Goal: Check status: Check status

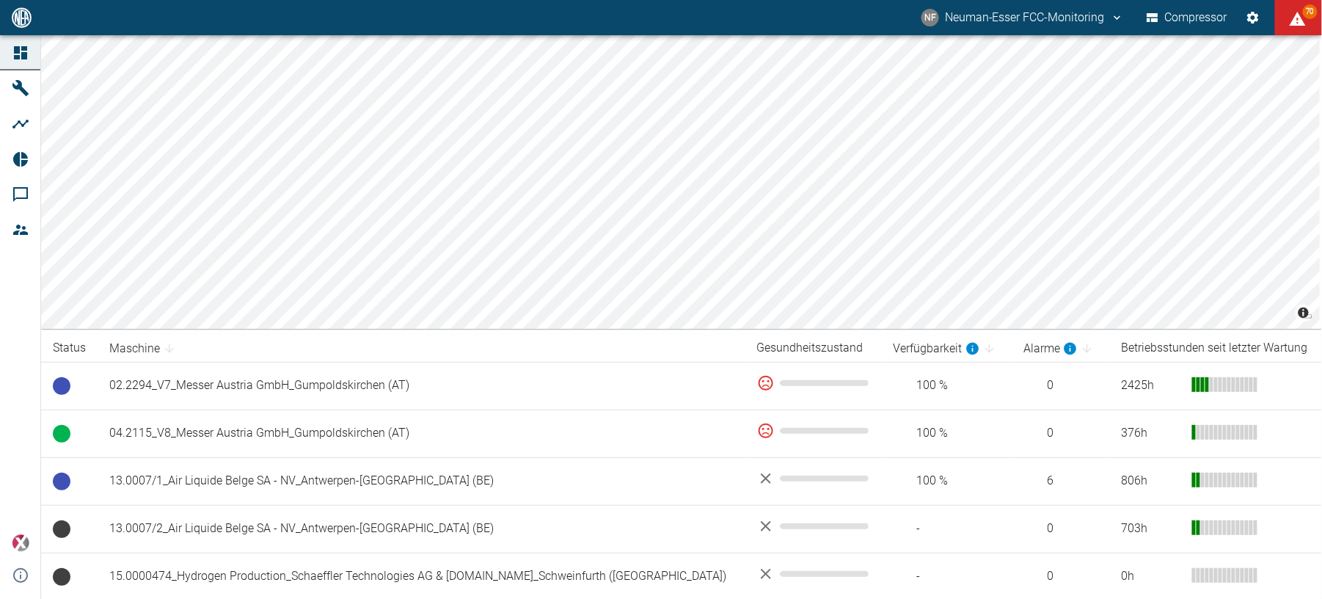
click at [615, 6] on div "[PERSON_NAME] FCC-Monitoring Compressor 70" at bounding box center [661, 17] width 1322 height 35
click at [572, 3] on div "NF Neuman-Esser FCC-Monitoring Compressor 67" at bounding box center [661, 17] width 1322 height 35
click at [632, 23] on div "NF Neuman-Esser FCC-Monitoring Compressor 67" at bounding box center [661, 17] width 1322 height 35
click at [713, 10] on div "NF Neuman-Esser FCC-Monitoring Compressor 71" at bounding box center [661, 17] width 1322 height 35
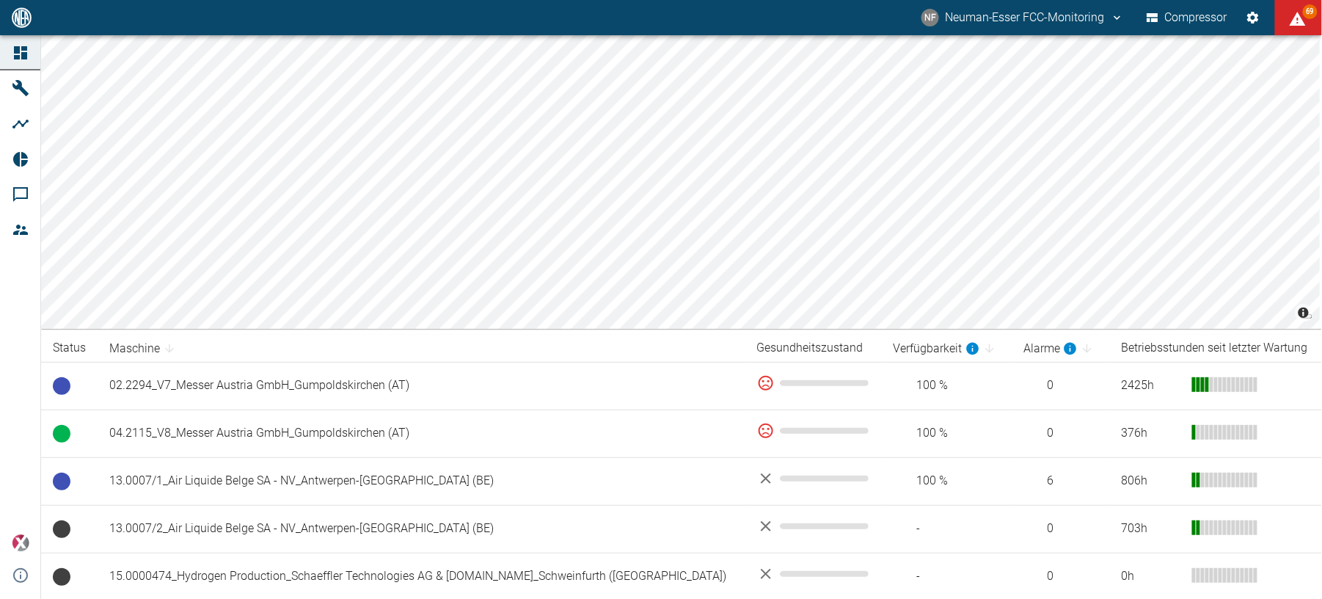
click at [569, 1] on div "NF Neuman-Esser FCC-Monitoring Compressor 69" at bounding box center [661, 17] width 1322 height 35
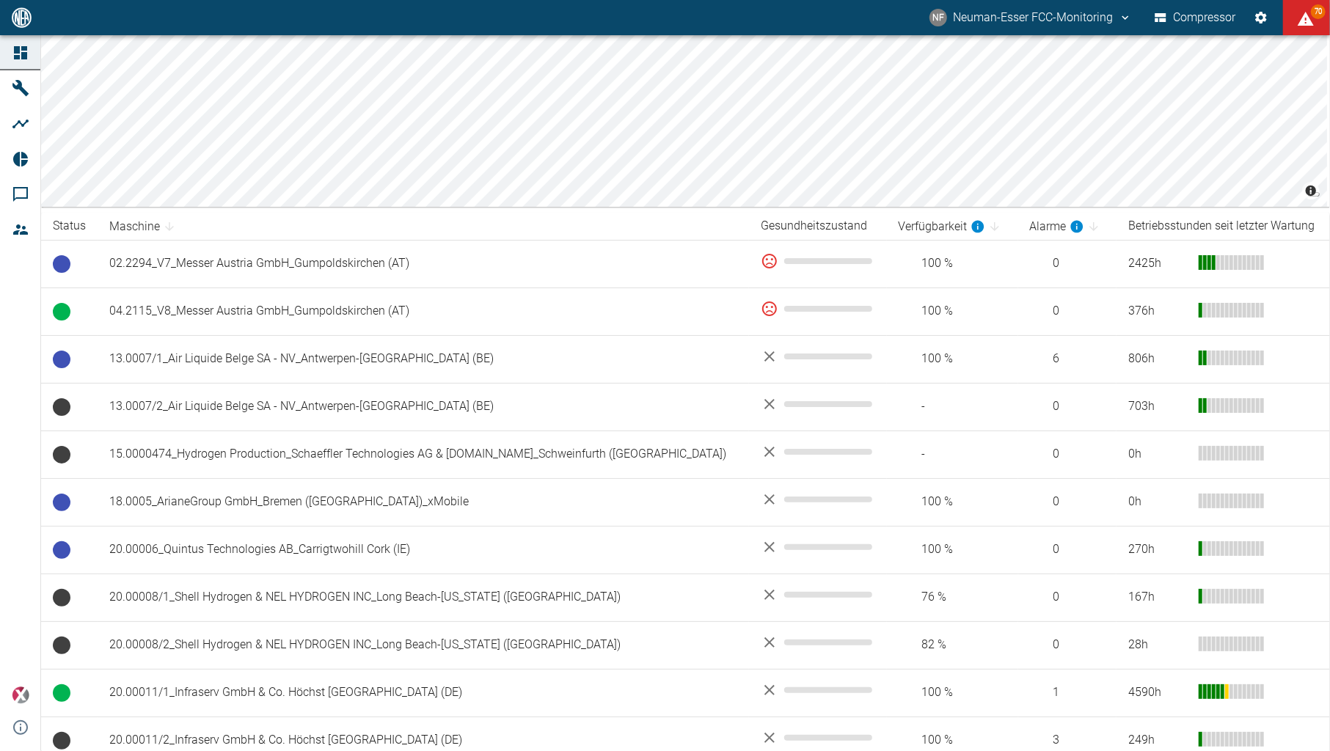
scroll to position [121, 0]
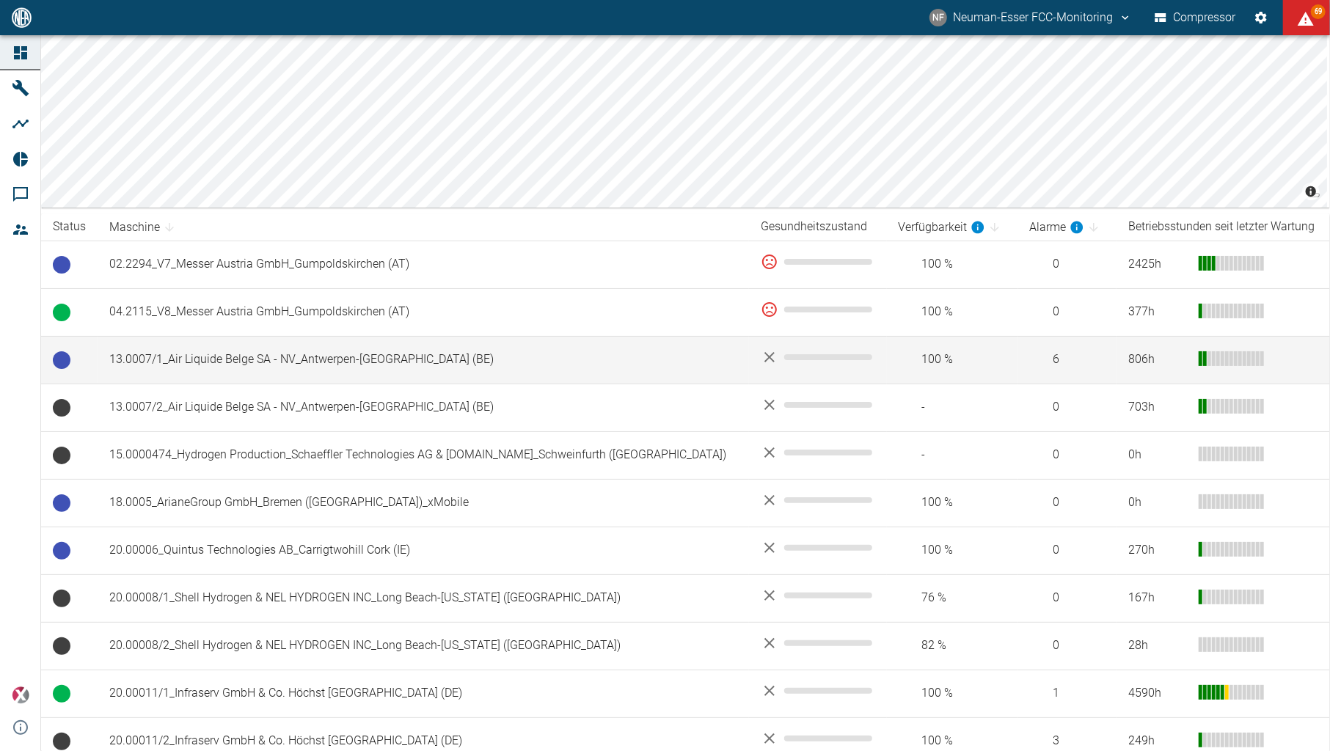
click at [177, 362] on td "13.0007/1_Air Liquide Belge SA - NV_Antwerpen-[GEOGRAPHIC_DATA] (BE)" at bounding box center [423, 360] width 651 height 48
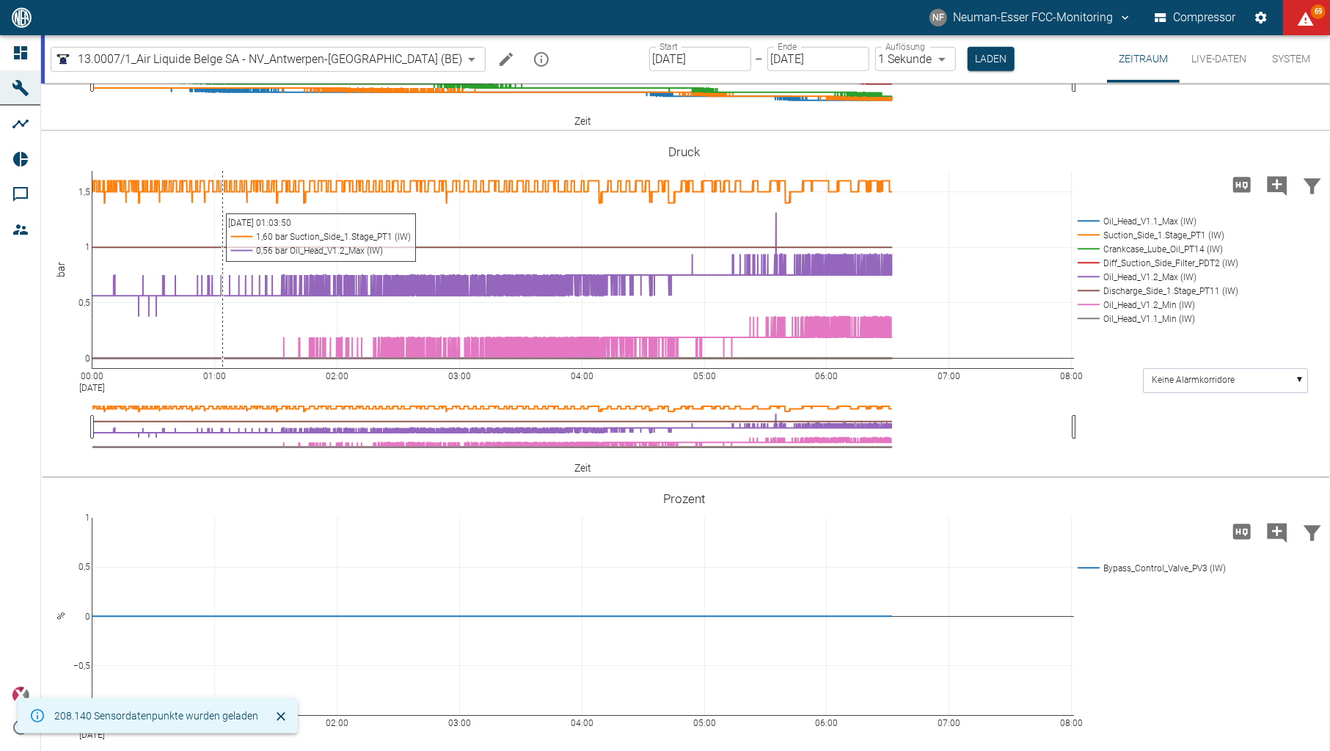
scroll to position [587, 0]
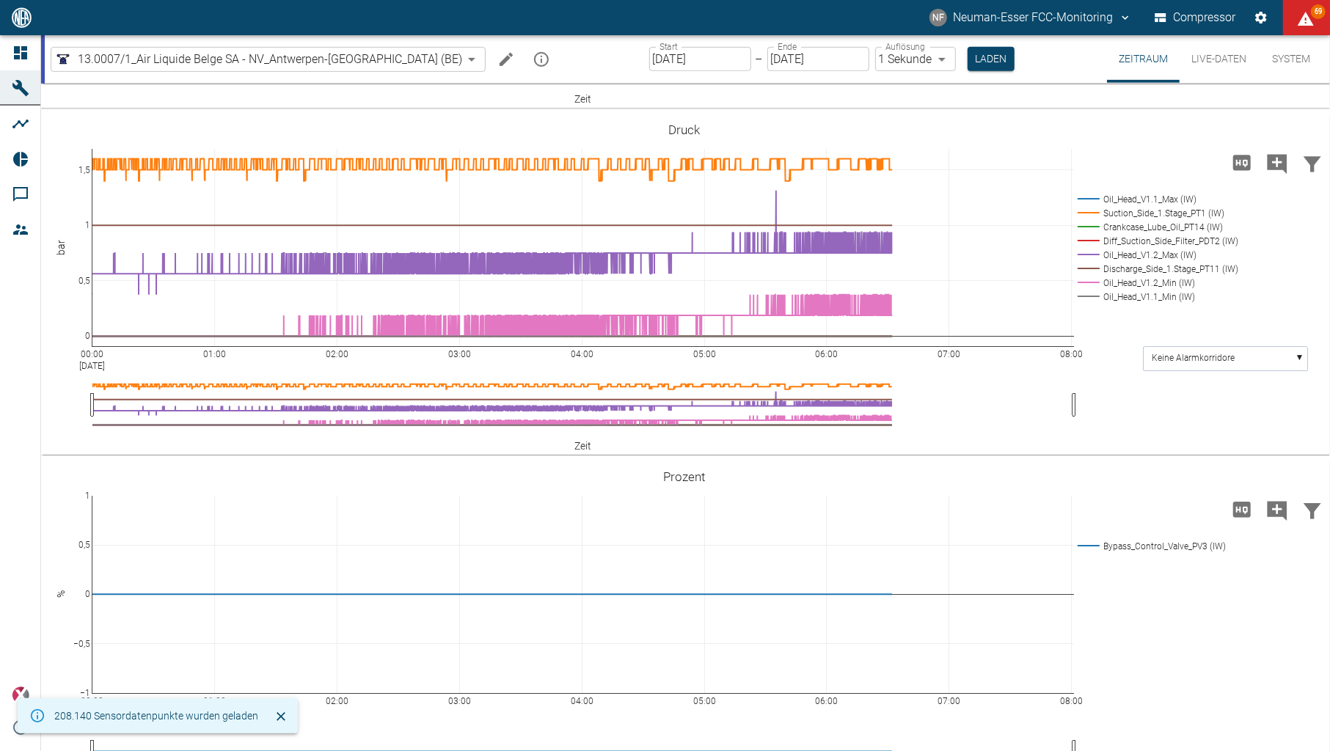
click at [659, 53] on label "Start" at bounding box center [668, 46] width 18 height 12
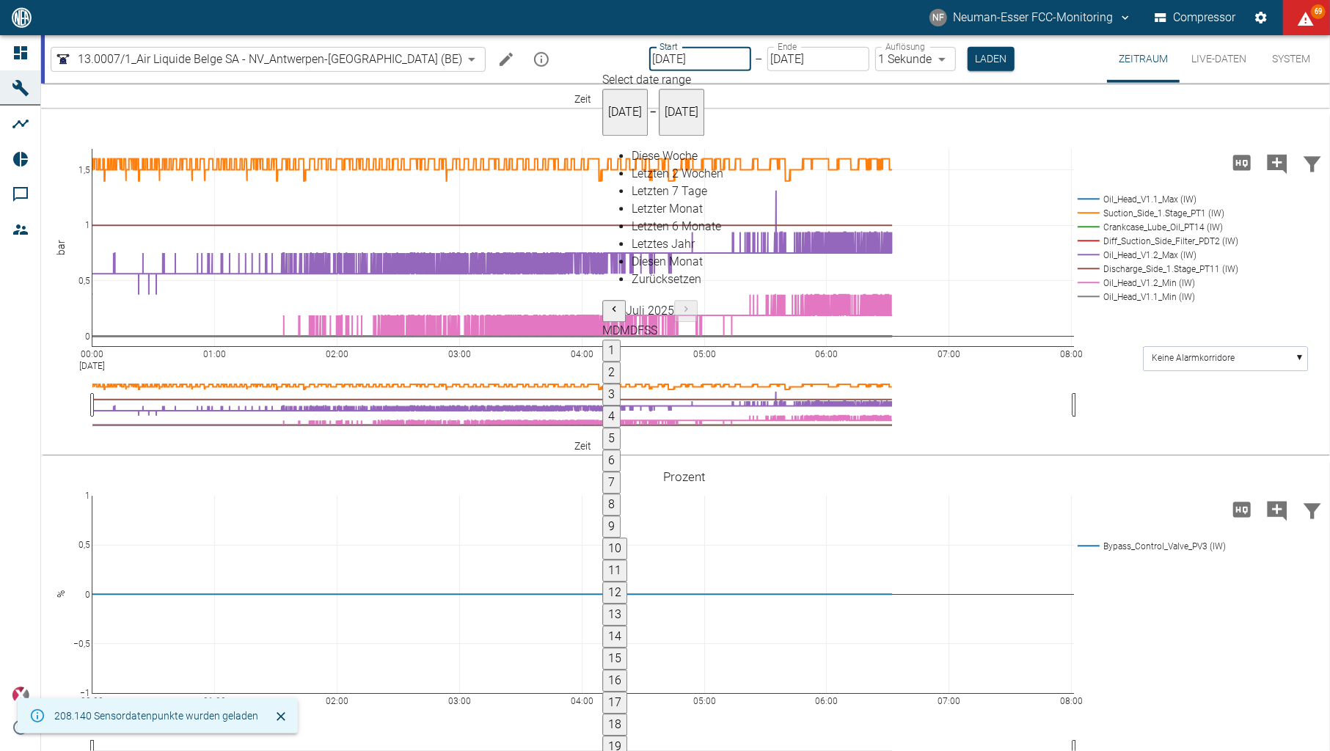
type input "28.08.2025"
type input "2min"
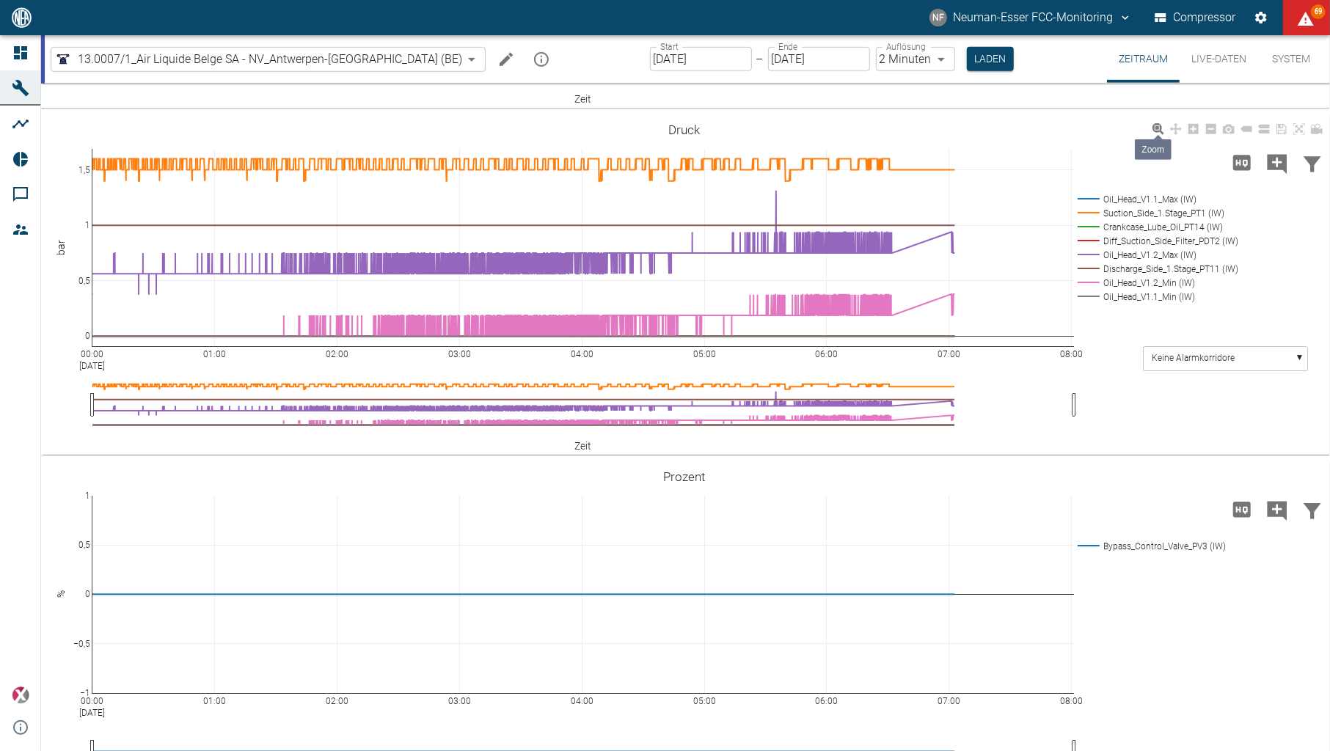
click at [1156, 135] on icon at bounding box center [1158, 129] width 12 height 12
click at [758, 10] on div "NF Neuman-Esser FCC-Monitoring Compressor 68" at bounding box center [665, 17] width 1330 height 35
click at [758, 10] on div "NF Neuman-Esser FCC-Monitoring Compressor 70" at bounding box center [665, 17] width 1330 height 35
click at [752, 7] on div "NF Neuman-Esser FCC-Monitoring Compressor 70" at bounding box center [665, 17] width 1330 height 35
click at [650, 75] on div "Start 28.08.2025 Start – Ende 29.08.2025 Ende Auflösung 2 Minuten 2min Auflösun…" at bounding box center [832, 59] width 364 height 48
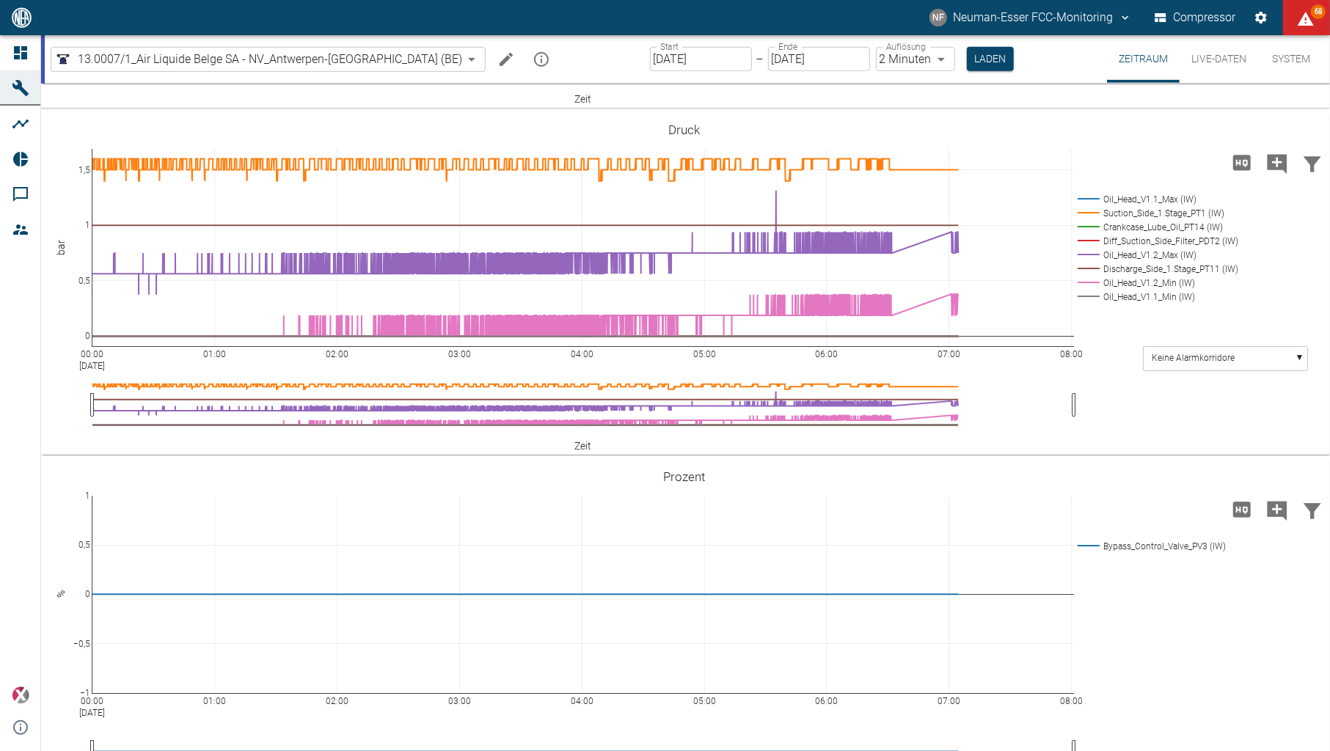
click at [650, 65] on input "28.08.2025" at bounding box center [701, 59] width 102 height 24
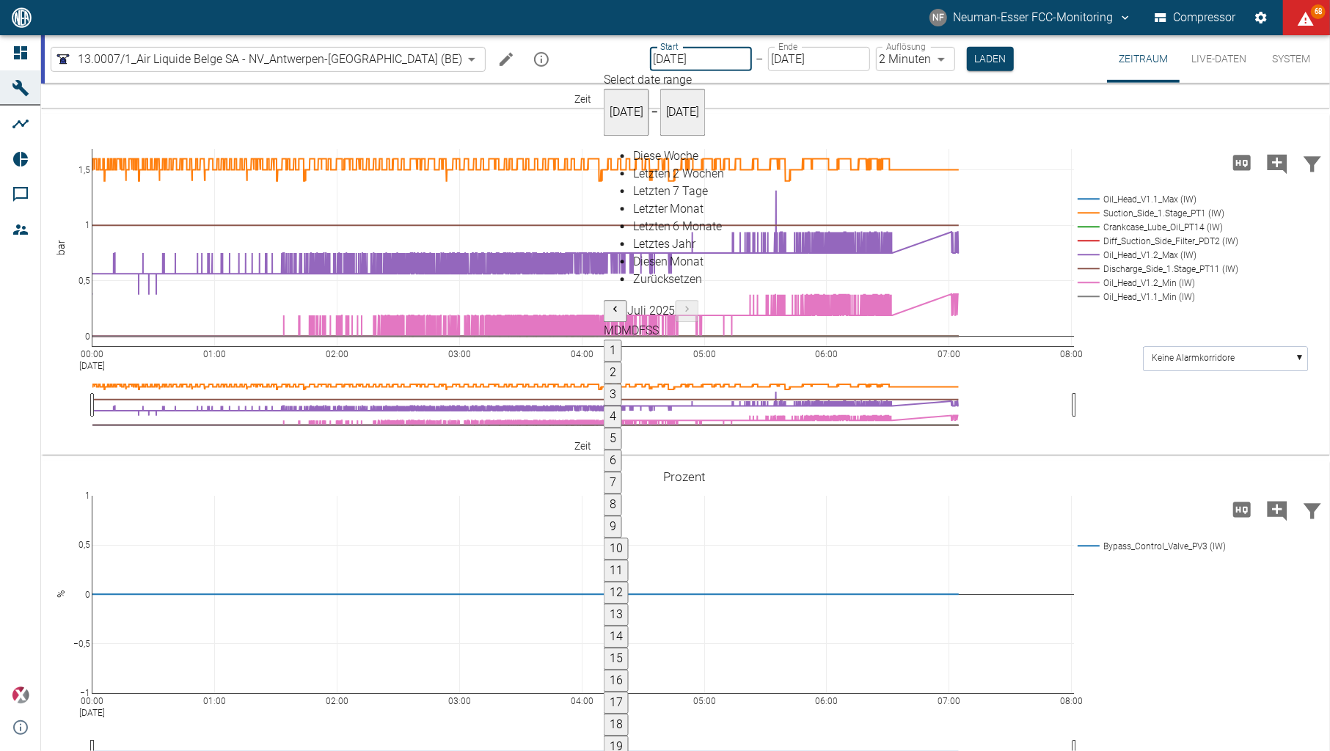
type input "[DATE]"
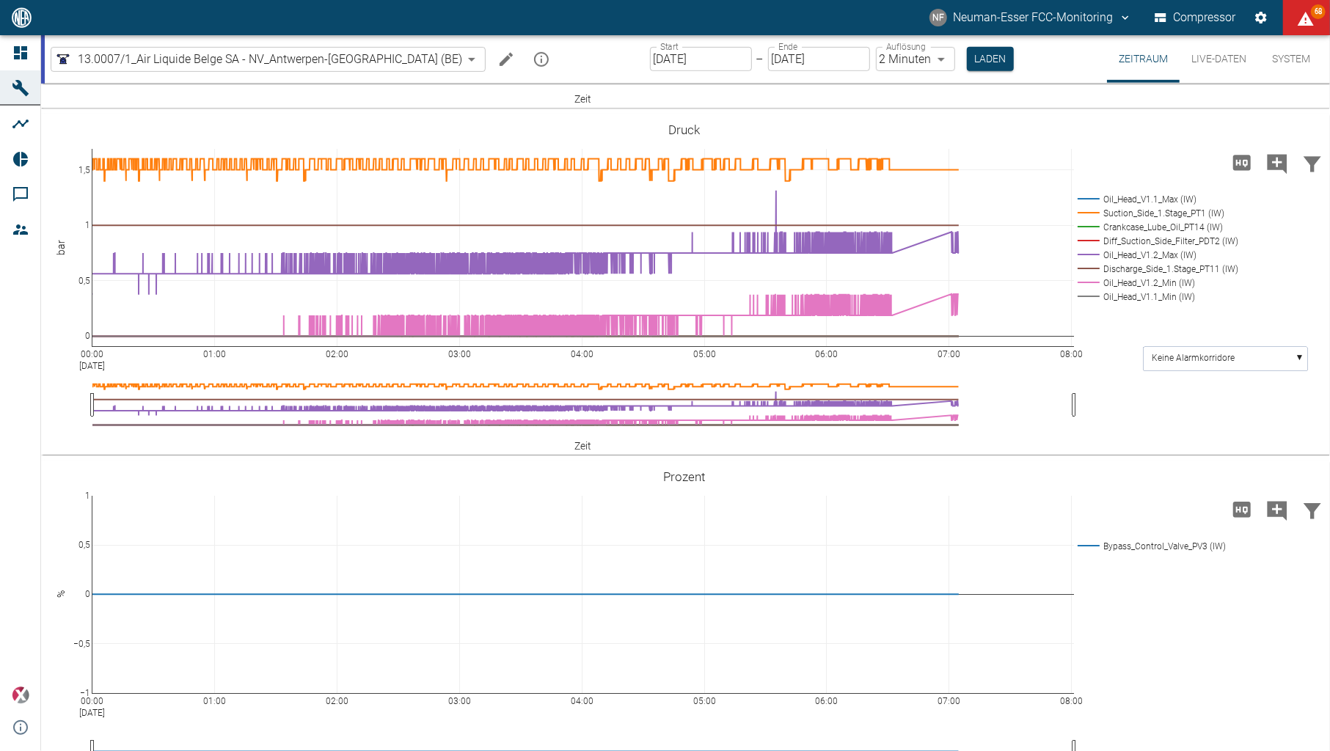
click at [896, 54] on body "NF Neuman-Esser FCC-Monitoring Compressor 68 Dashboard Maschinen Analysen Repor…" at bounding box center [665, 375] width 1330 height 751
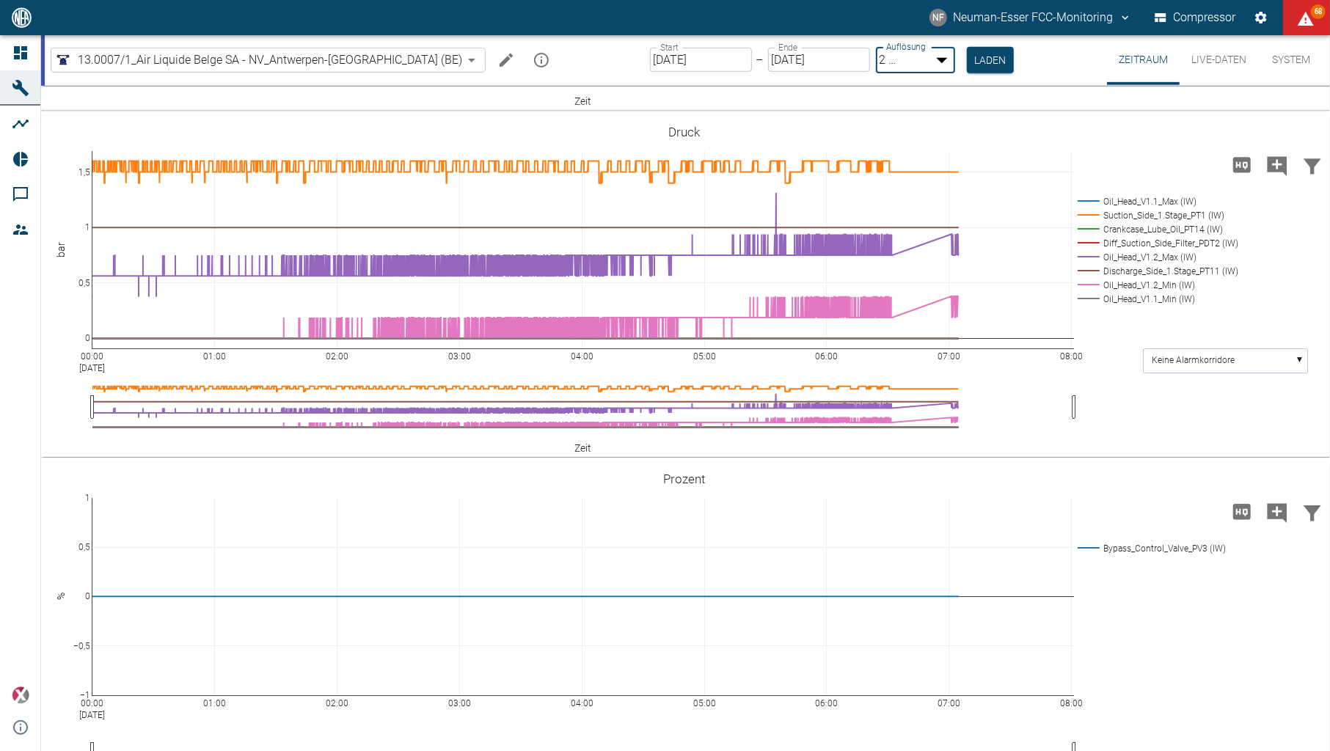
type input "1sec"
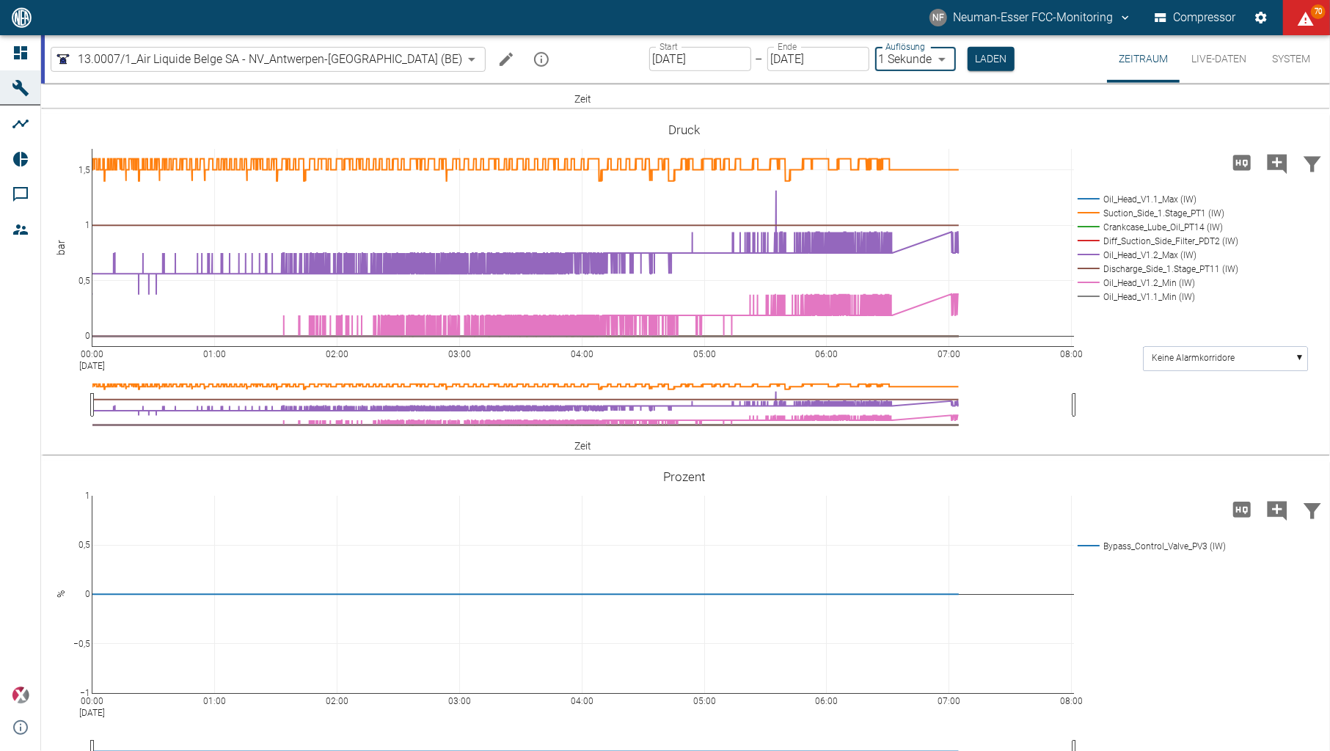
click at [940, 45] on div "Start 25.08.2025 Start – Ende 29.08.2025 Ende Auflösung 1 Sekunde 1sec Auflösun…" at bounding box center [831, 59] width 365 height 48
click at [967, 62] on button "Laden" at bounding box center [990, 59] width 47 height 24
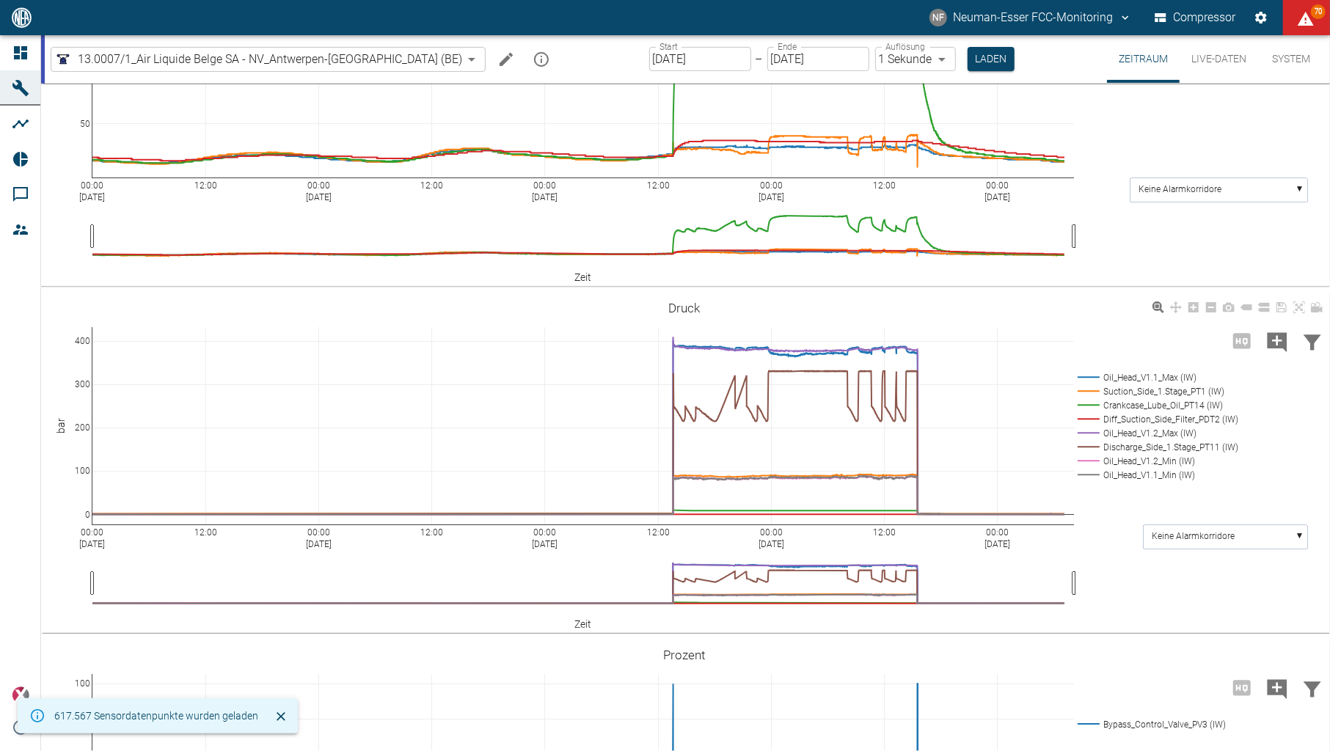
scroll to position [408, 0]
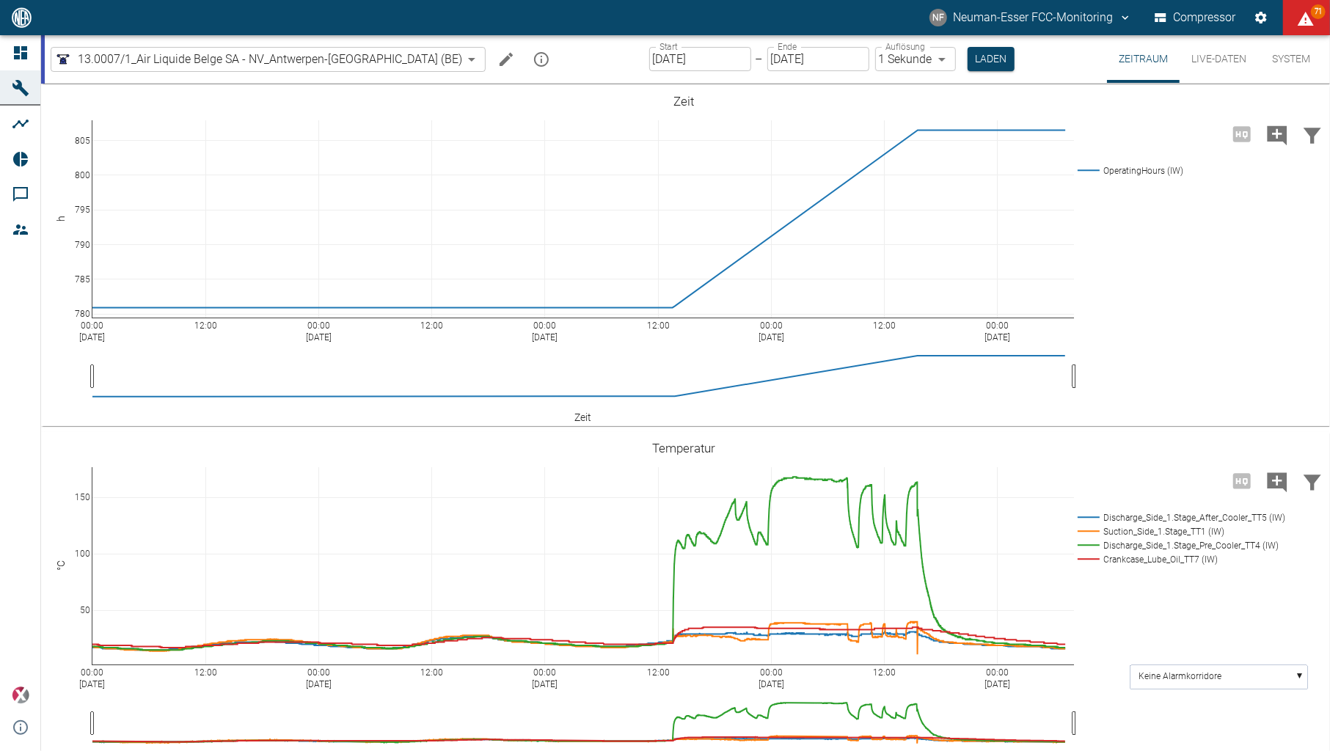
scroll to position [408, 0]
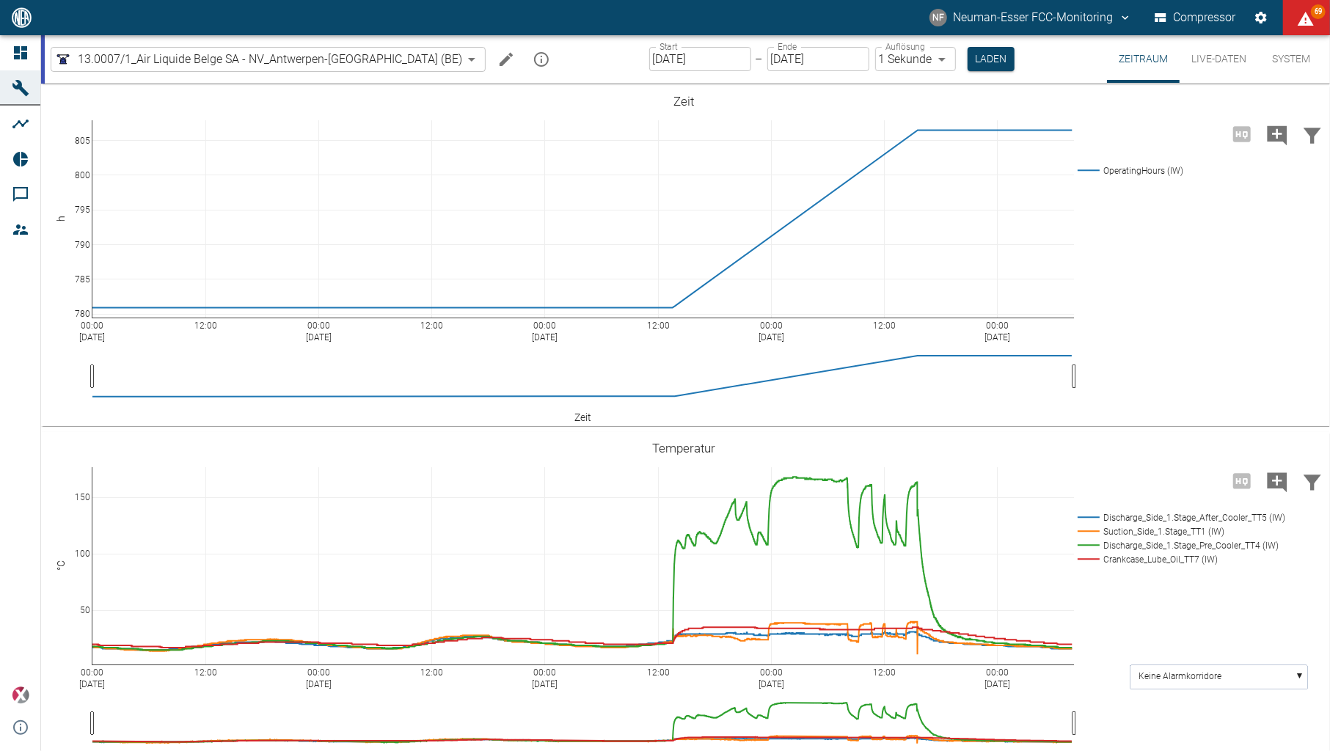
scroll to position [408, 0]
